Goal: Task Accomplishment & Management: Use online tool/utility

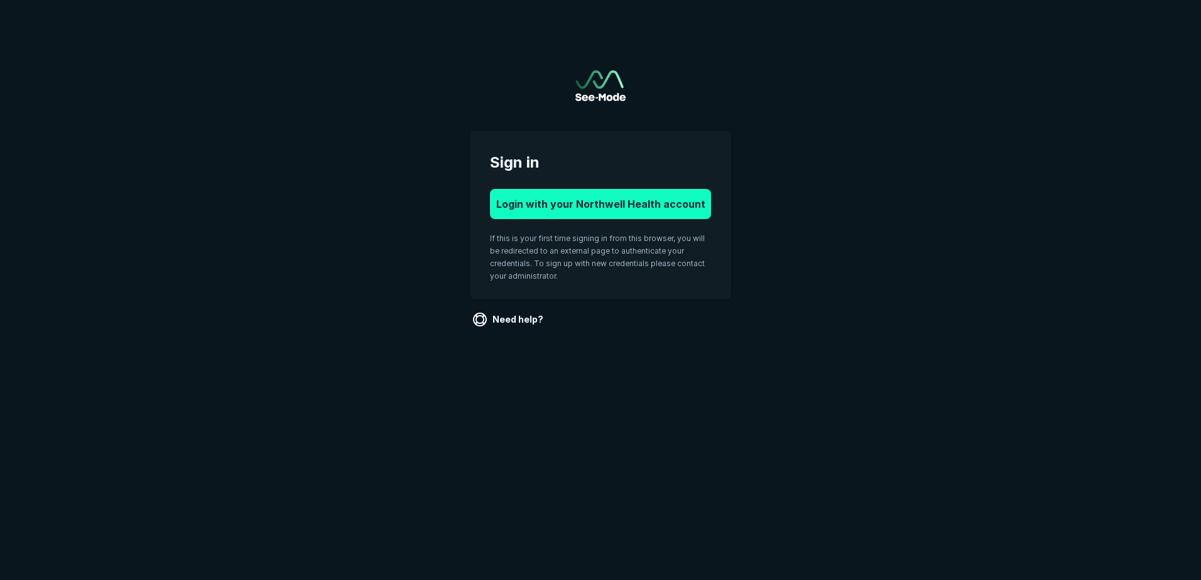
click at [580, 205] on button "Login with your Northwell Health account" at bounding box center [600, 204] width 221 height 30
click at [597, 204] on button "Login with your Northwell Health account" at bounding box center [600, 204] width 221 height 30
click at [616, 208] on button "Login with your Northwell Health account" at bounding box center [600, 204] width 221 height 30
